Goal: Find specific page/section: Find specific page/section

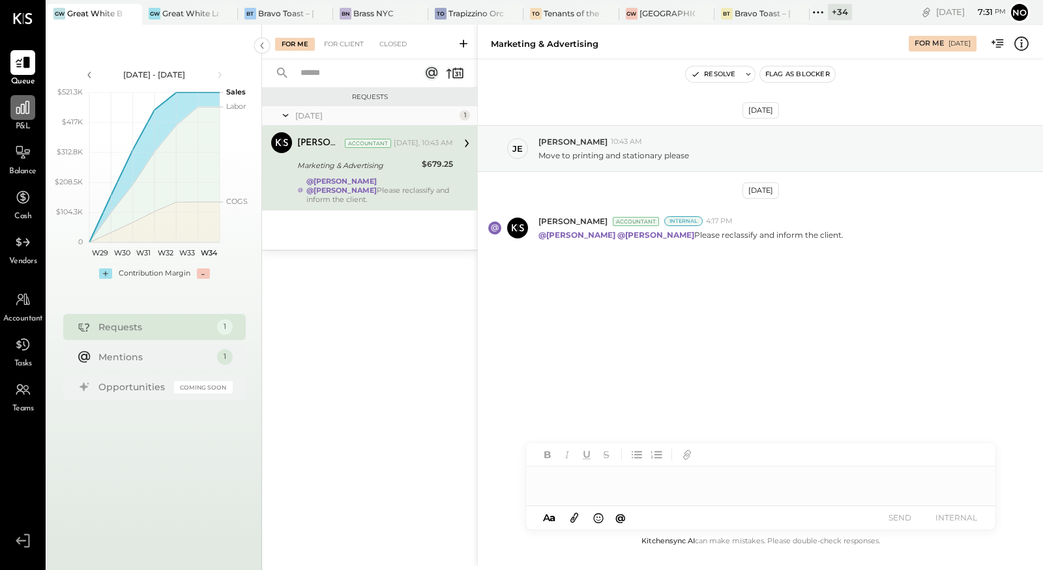
click at [26, 115] on icon at bounding box center [22, 107] width 17 height 17
